Goal: Task Accomplishment & Management: Manage account settings

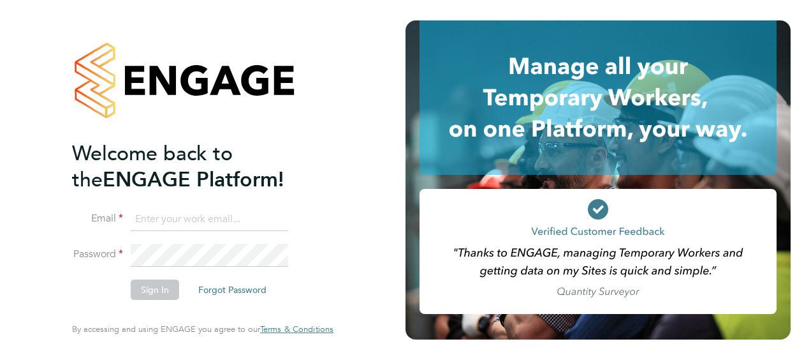
type input "Levi.daniel@cpplc.com"
click at [332, 232] on div "Welcome back to the ENGAGE Platform! Email Levi.daniel@cpplc.com Password Sign …" at bounding box center [203, 177] width 262 height 314
click at [152, 289] on button "Sign In" at bounding box center [155, 289] width 48 height 20
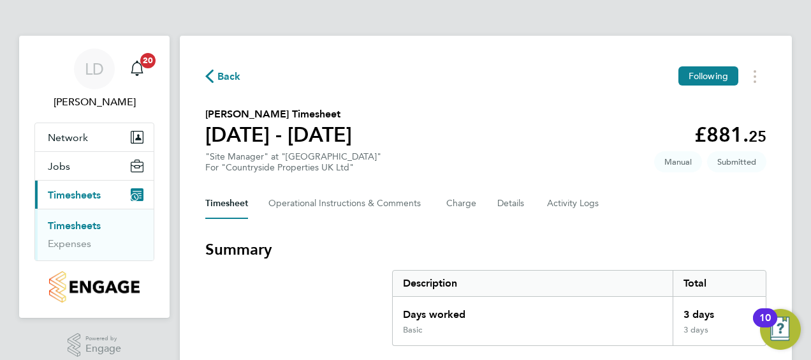
click at [81, 195] on span "Timesheets" at bounding box center [74, 195] width 53 height 12
click at [74, 225] on link "Timesheets" at bounding box center [74, 225] width 53 height 12
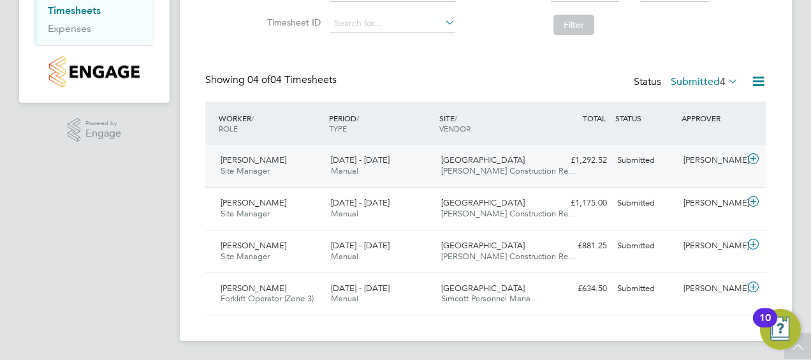
click at [751, 159] on icon at bounding box center [754, 159] width 16 height 10
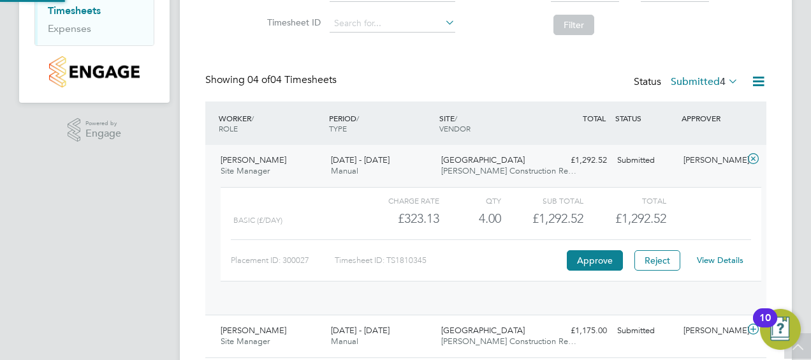
scroll to position [22, 124]
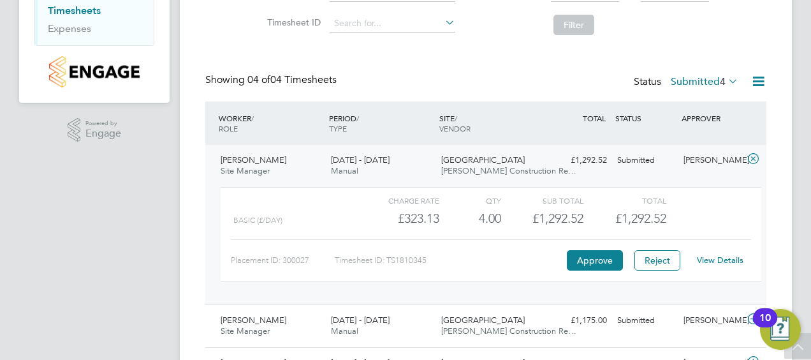
click at [753, 158] on icon at bounding box center [754, 159] width 16 height 10
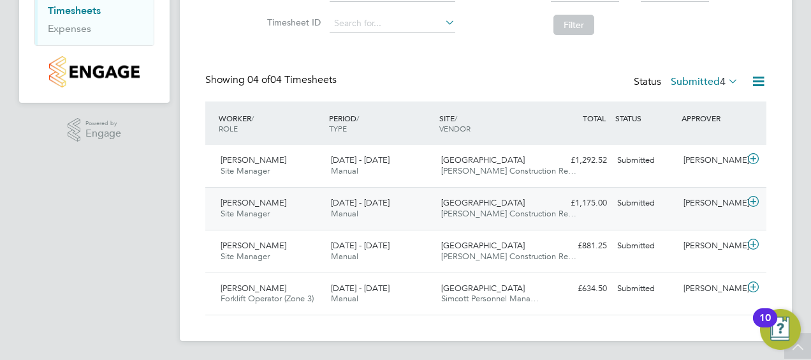
click at [752, 198] on icon at bounding box center [754, 201] width 16 height 10
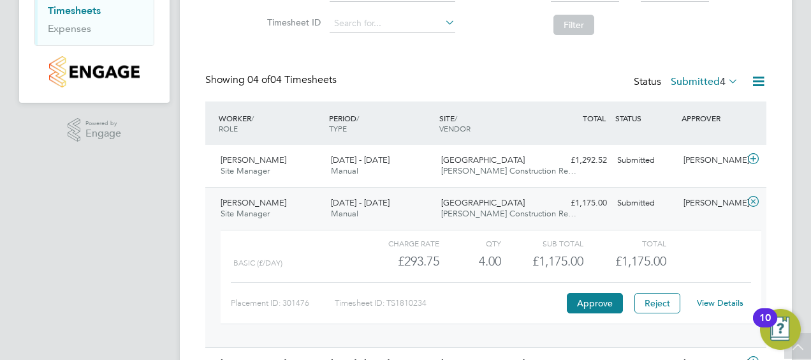
click at [752, 198] on icon at bounding box center [754, 201] width 16 height 10
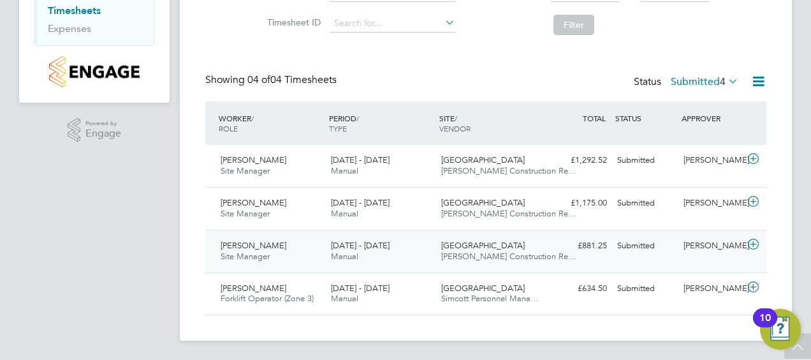
click at [753, 242] on icon at bounding box center [754, 244] width 16 height 10
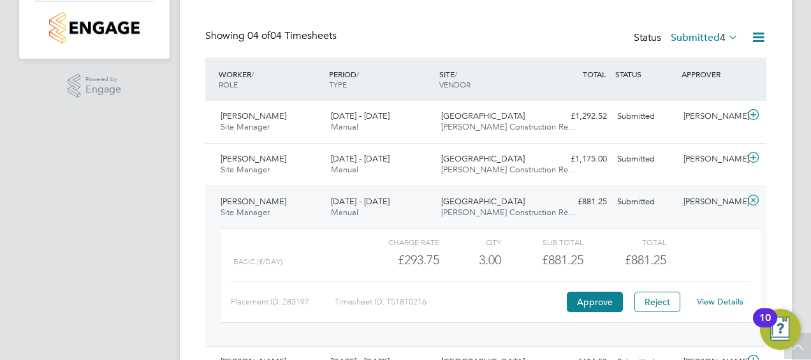
scroll to position [279, 0]
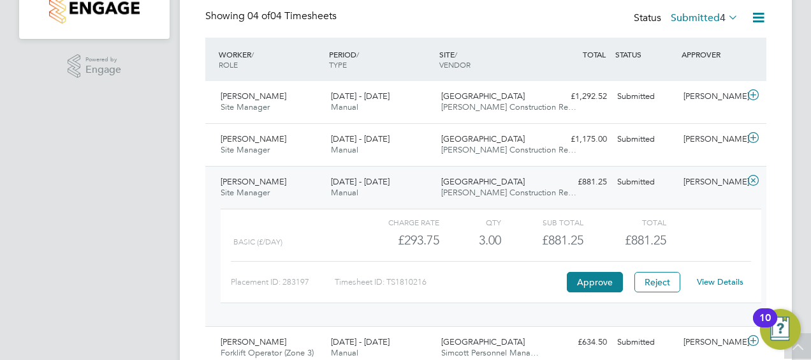
click at [751, 180] on icon at bounding box center [754, 180] width 16 height 10
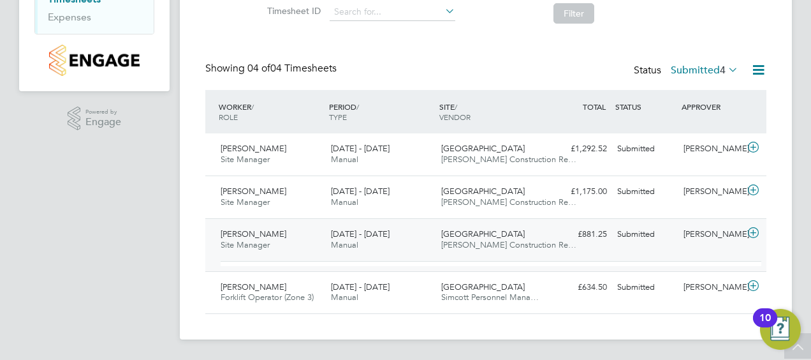
scroll to position [215, 0]
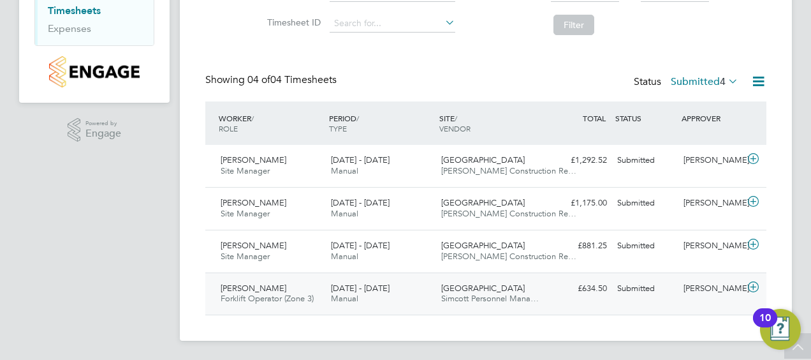
click at [752, 283] on icon at bounding box center [754, 287] width 16 height 10
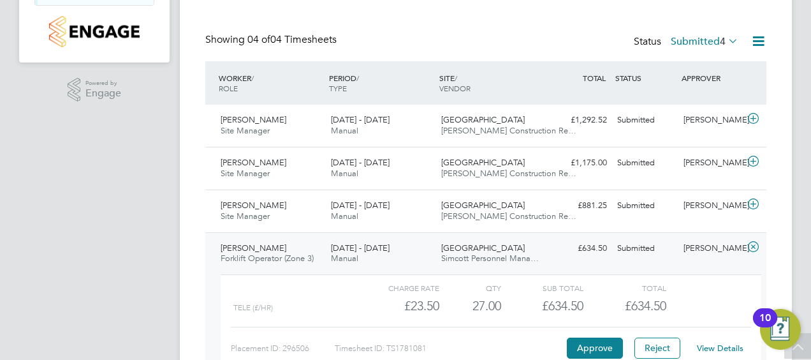
scroll to position [14, 0]
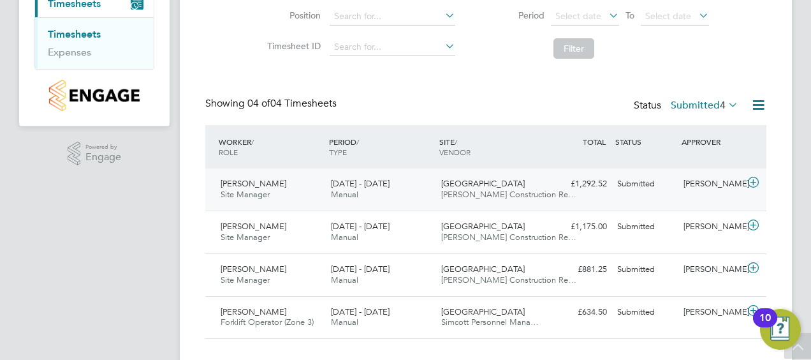
click at [753, 180] on icon at bounding box center [754, 182] width 16 height 10
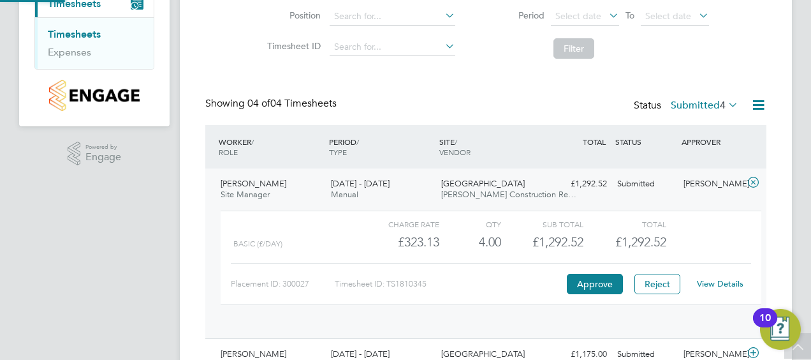
scroll to position [22, 124]
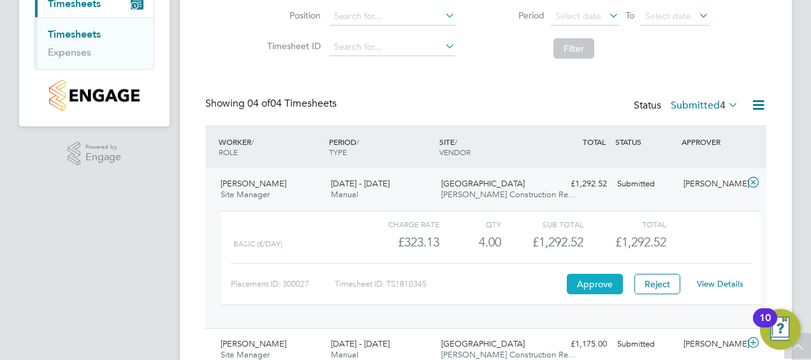
click at [594, 281] on button "Approve" at bounding box center [595, 284] width 56 height 20
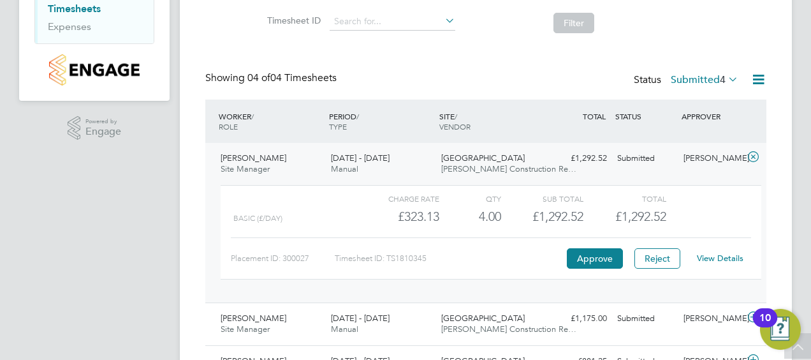
scroll to position [64, 0]
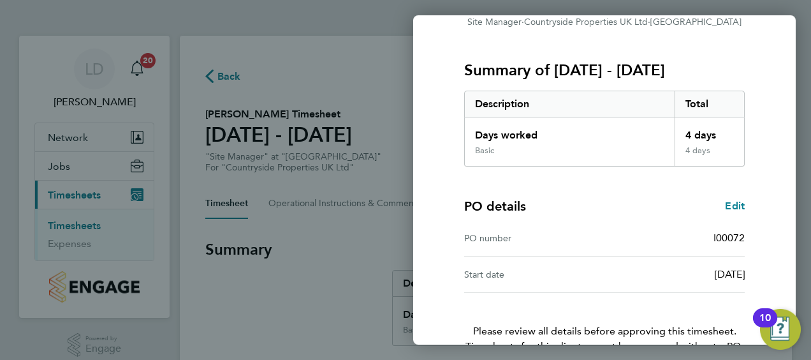
scroll to position [214, 0]
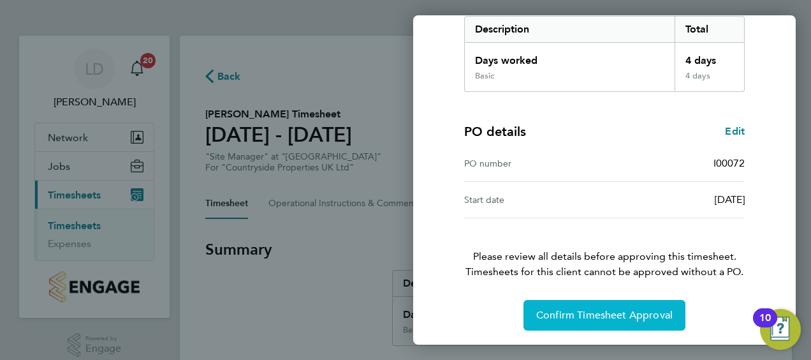
click at [595, 309] on span "Confirm Timesheet Approval" at bounding box center [604, 315] width 136 height 13
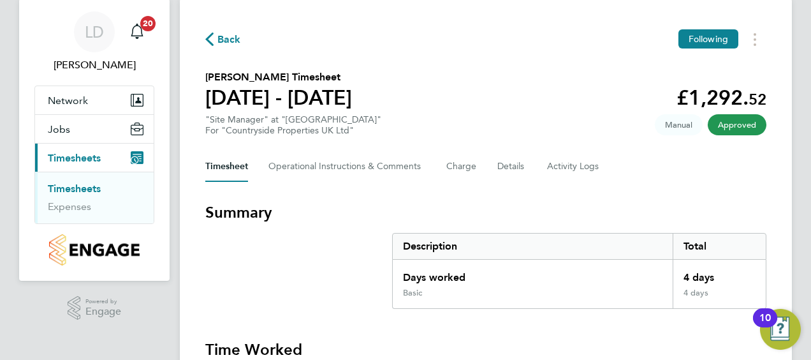
scroll to position [36, 0]
click at [221, 38] on span "Back" at bounding box center [229, 40] width 24 height 15
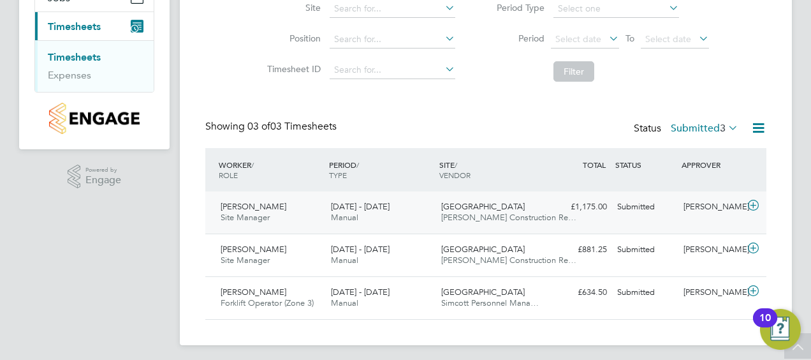
click at [753, 203] on icon at bounding box center [754, 205] width 16 height 10
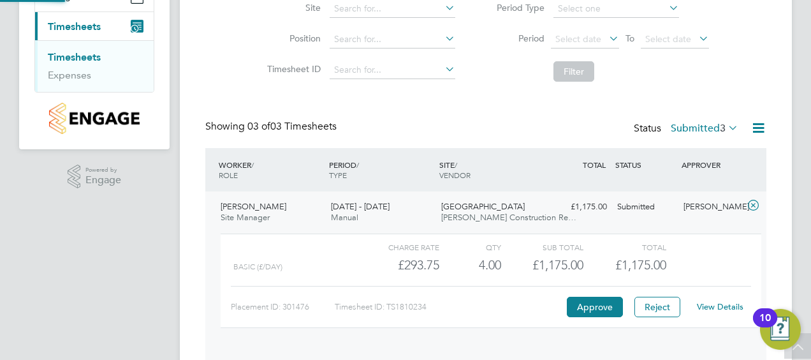
scroll to position [22, 124]
click at [591, 304] on button "Approve" at bounding box center [595, 307] width 56 height 20
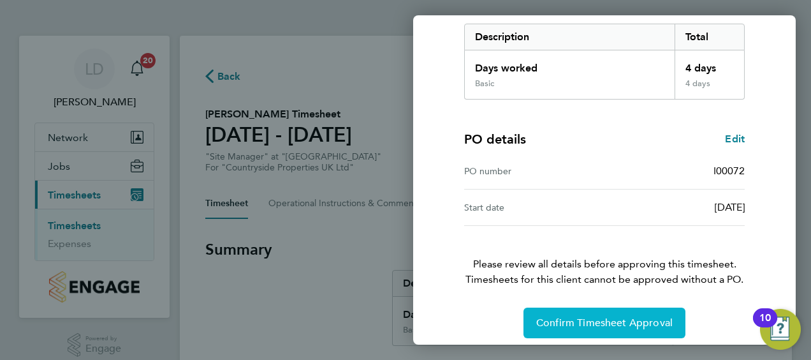
scroll to position [214, 0]
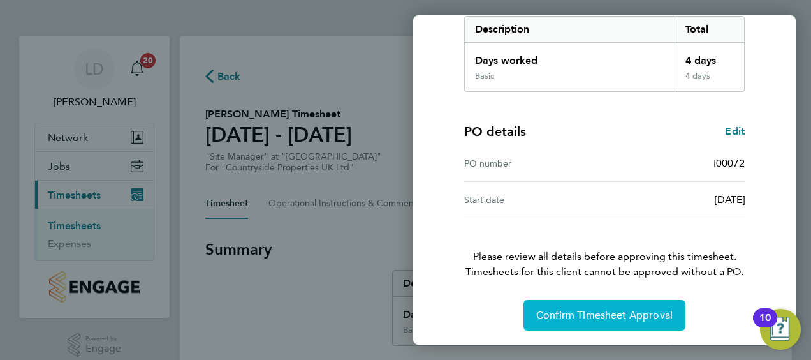
click at [578, 309] on span "Confirm Timesheet Approval" at bounding box center [604, 315] width 136 height 13
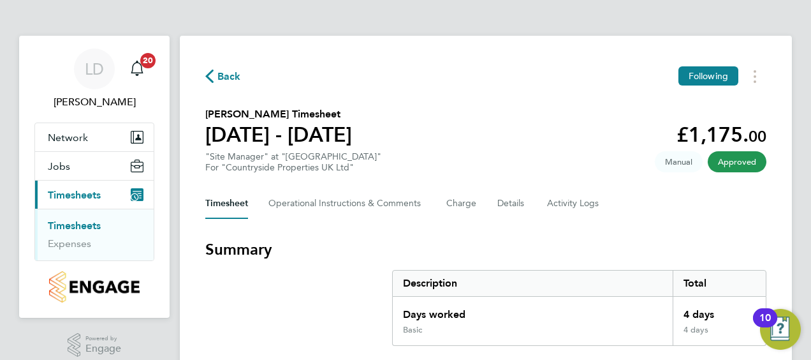
click at [230, 78] on span "Back" at bounding box center [229, 76] width 24 height 15
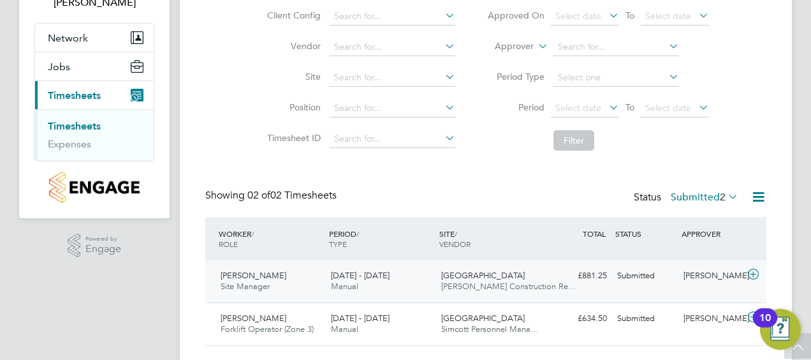
scroll to position [130, 0]
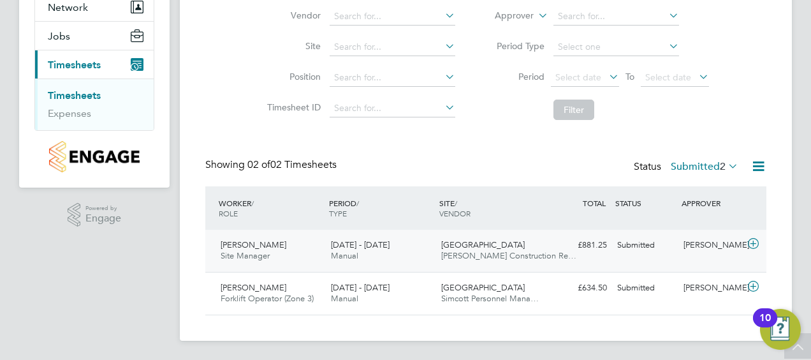
click at [753, 239] on icon at bounding box center [754, 244] width 16 height 10
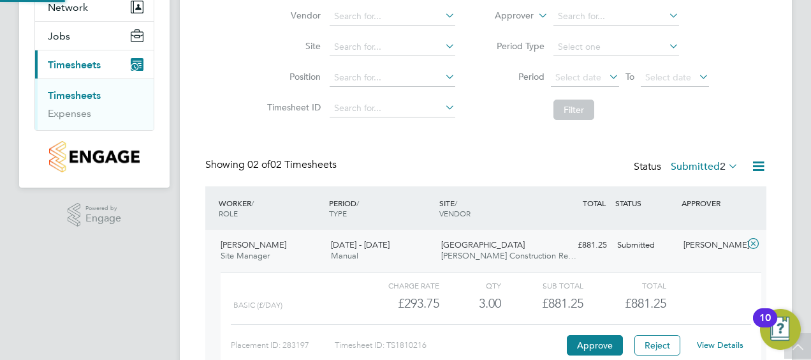
scroll to position [22, 124]
click at [587, 339] on button "Approve" at bounding box center [595, 345] width 56 height 20
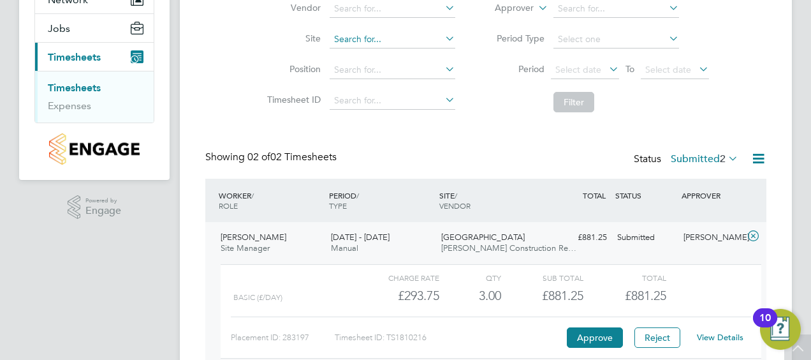
scroll to position [0, 0]
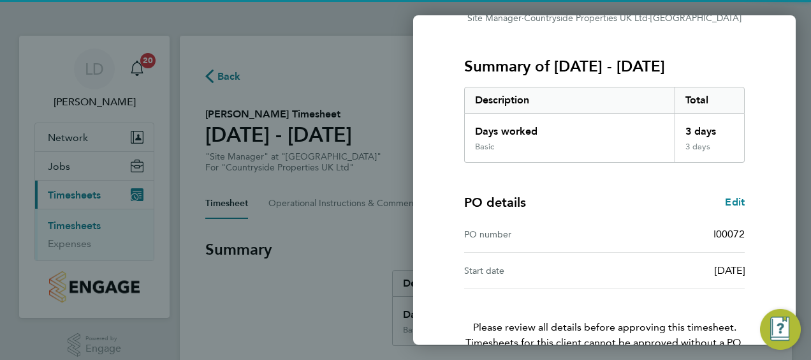
scroll to position [214, 0]
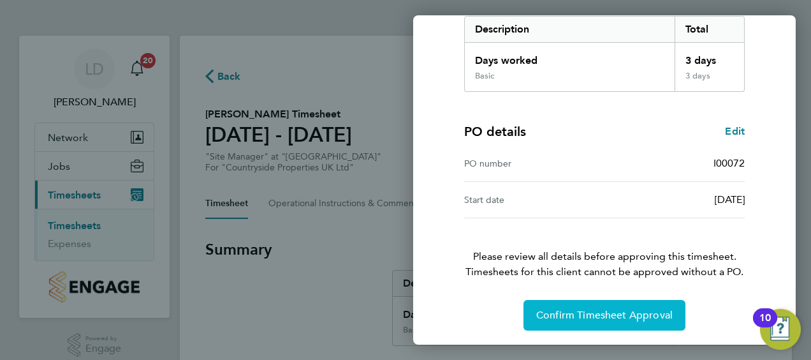
click at [592, 313] on span "Confirm Timesheet Approval" at bounding box center [604, 315] width 136 height 13
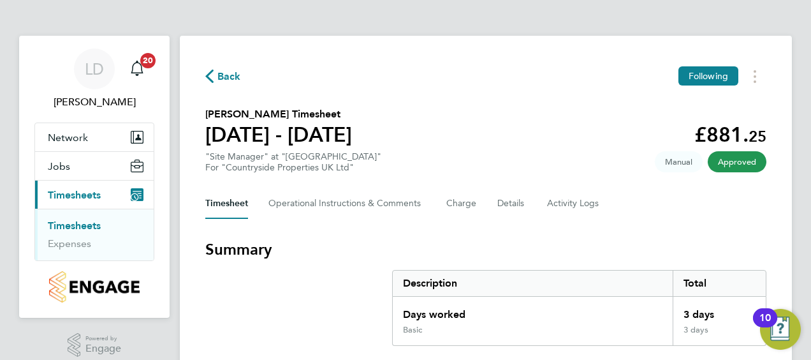
click at [219, 74] on span "Back" at bounding box center [229, 76] width 24 height 15
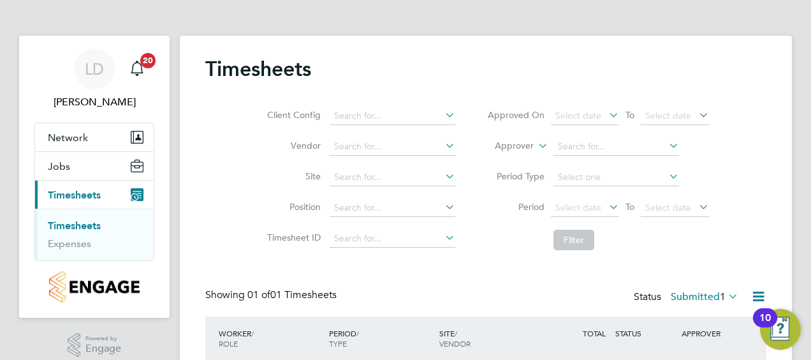
click at [73, 223] on link "Timesheets" at bounding box center [74, 225] width 53 height 12
